Goal: Information Seeking & Learning: Learn about a topic

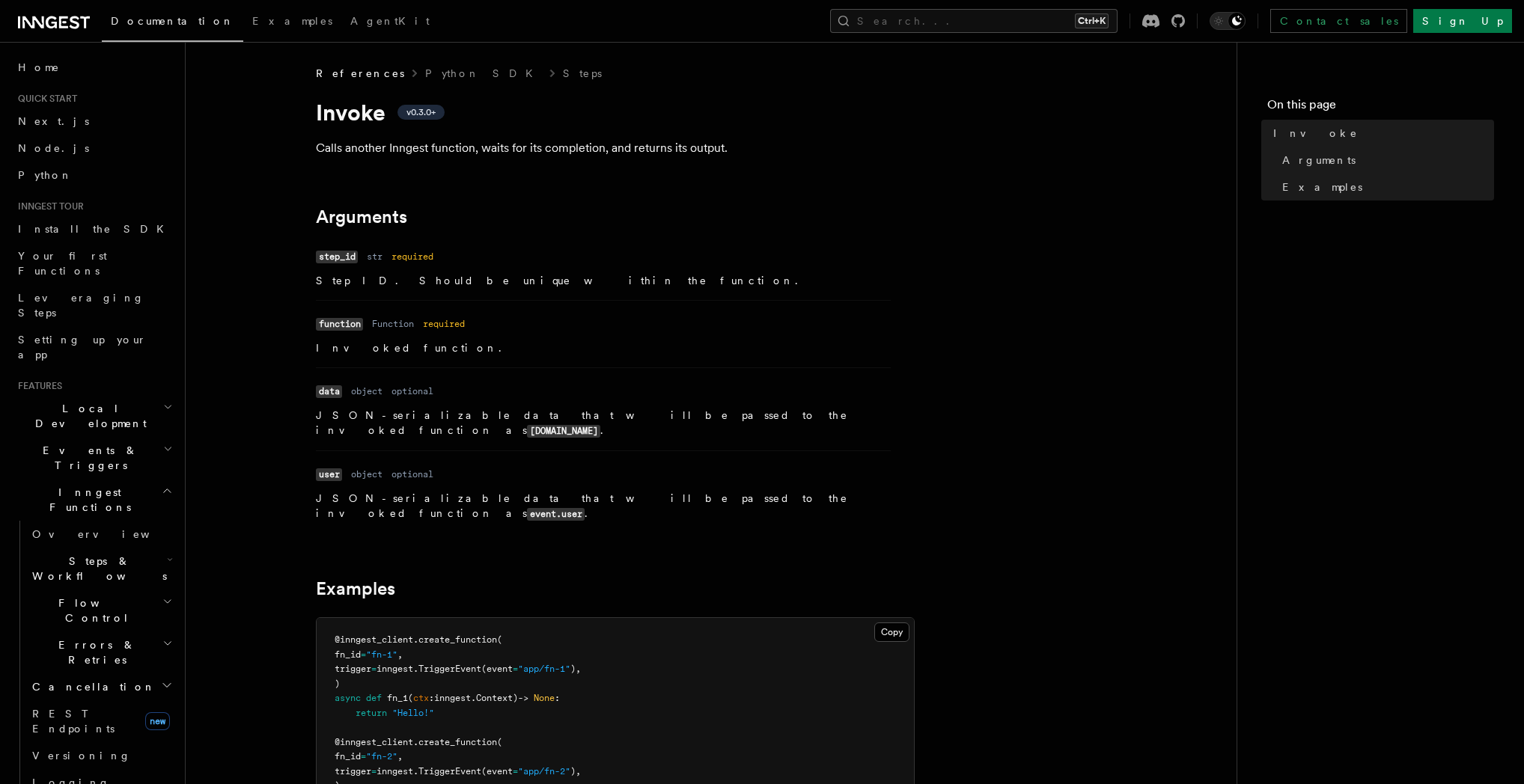
scroll to position [575, 0]
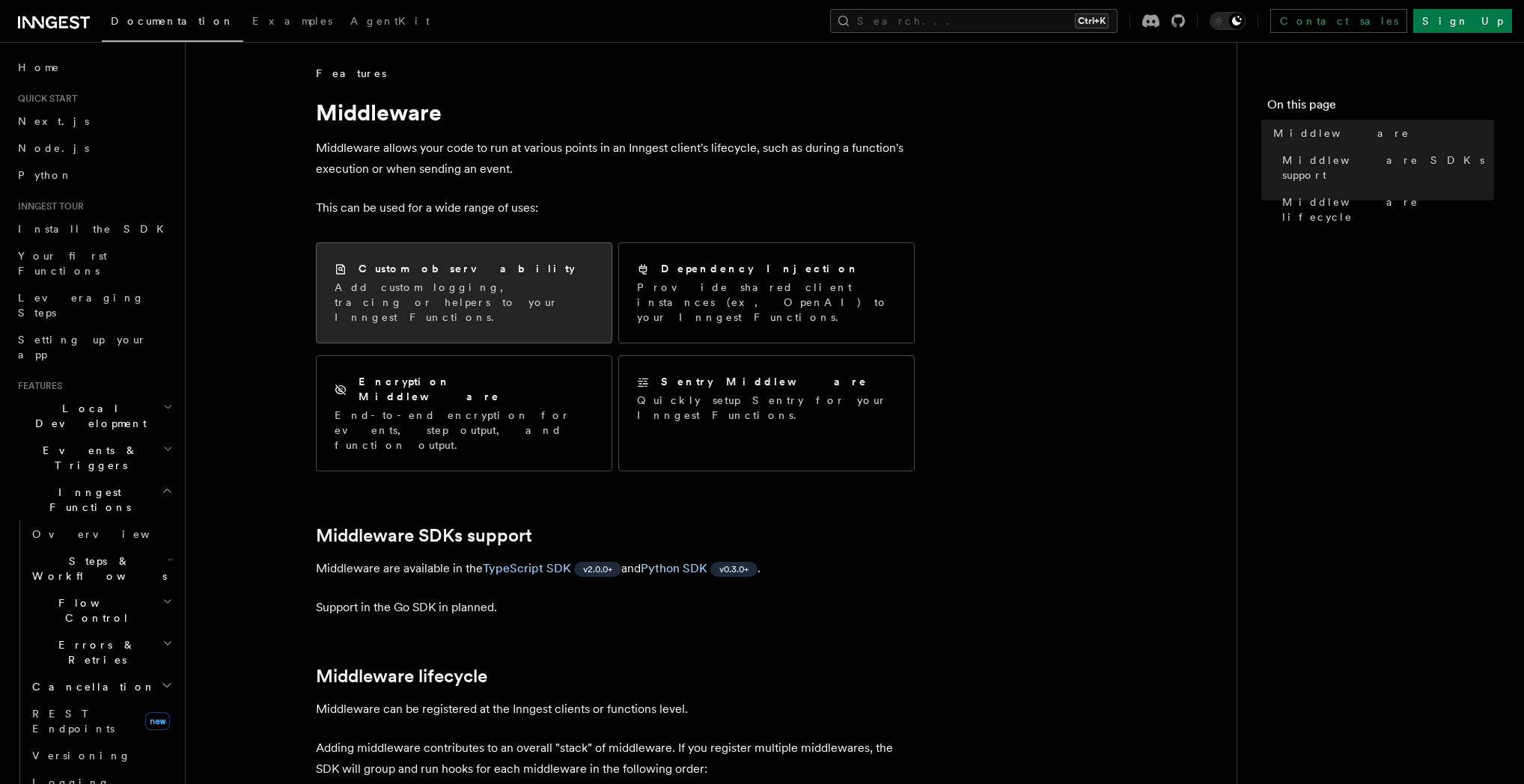
click at [553, 315] on div "Custom observability Add custom logging, tracing or helpers to your Inngest Fun…" at bounding box center [464, 293] width 295 height 100
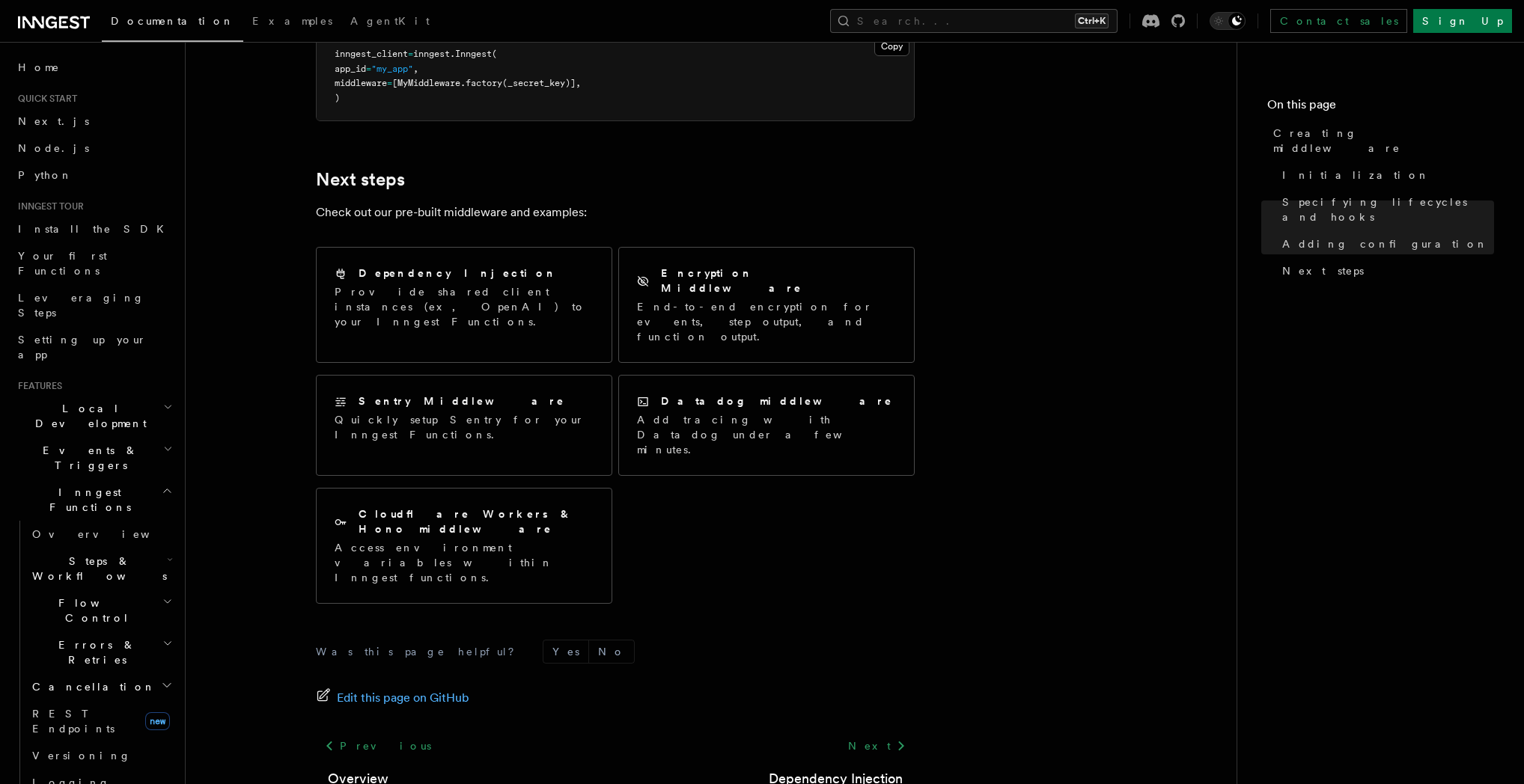
scroll to position [2673, 0]
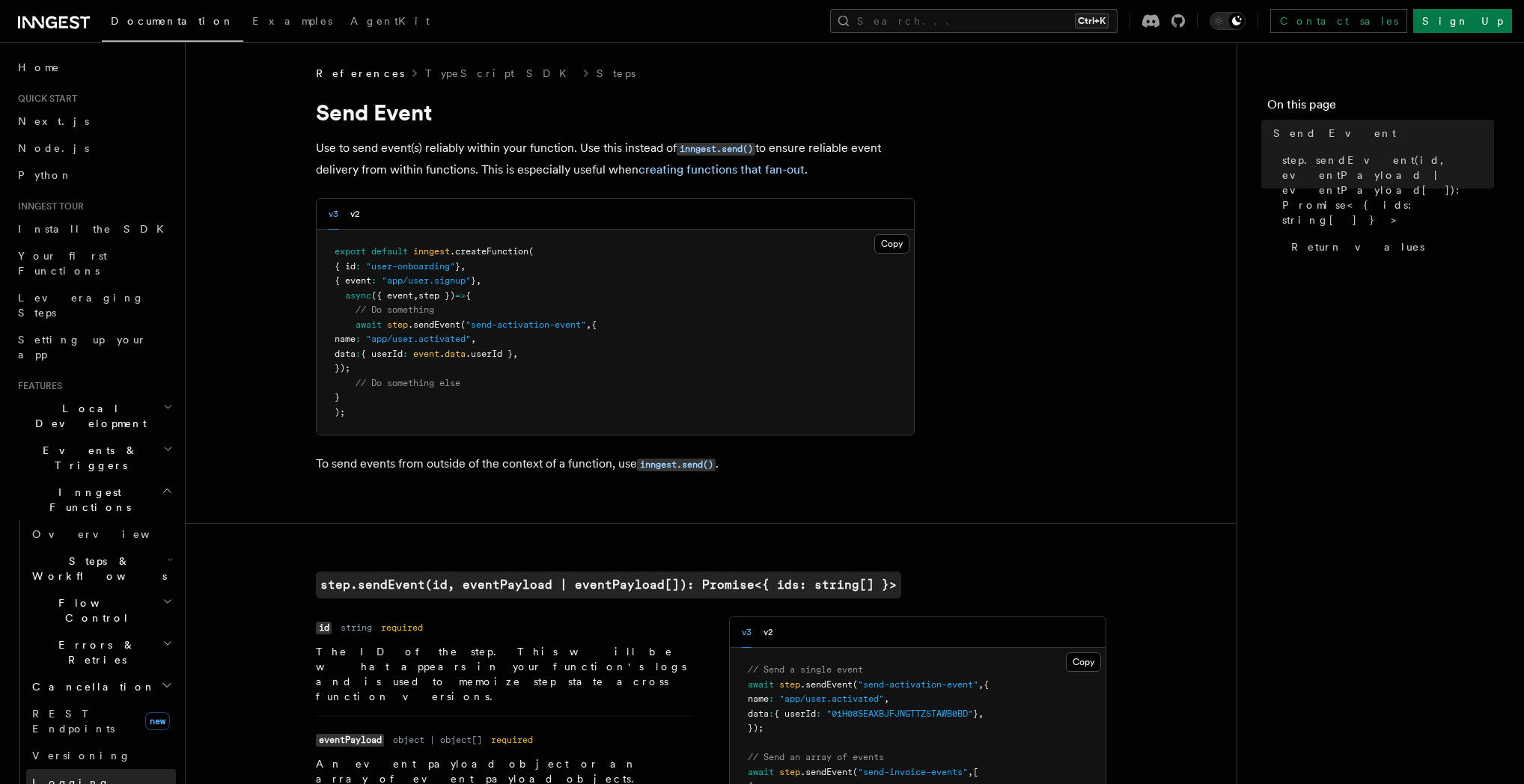
click at [121, 769] on link "Logging" at bounding box center [100, 782] width 149 height 27
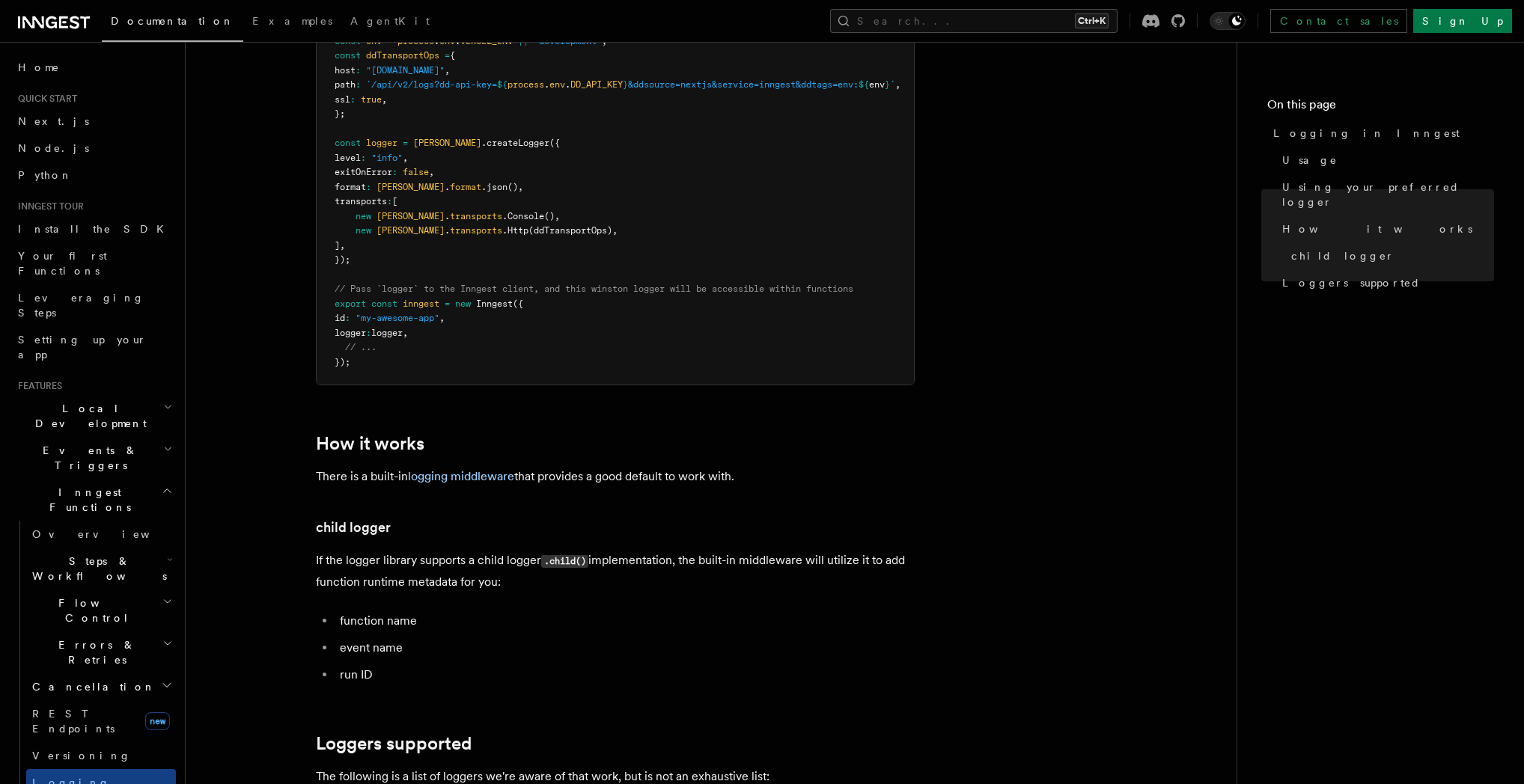
scroll to position [1424, 0]
